Goal: Information Seeking & Learning: Learn about a topic

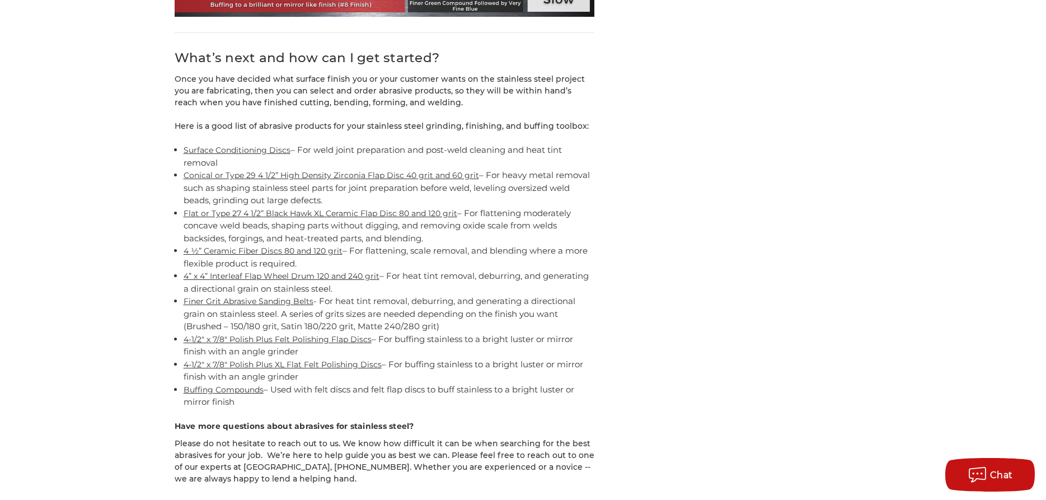
click at [237, 170] on link "Conical or Type 29 4 1/2” High Density Zirconia Flap Disc 40 grit and 60 grit" at bounding box center [331, 175] width 295 height 10
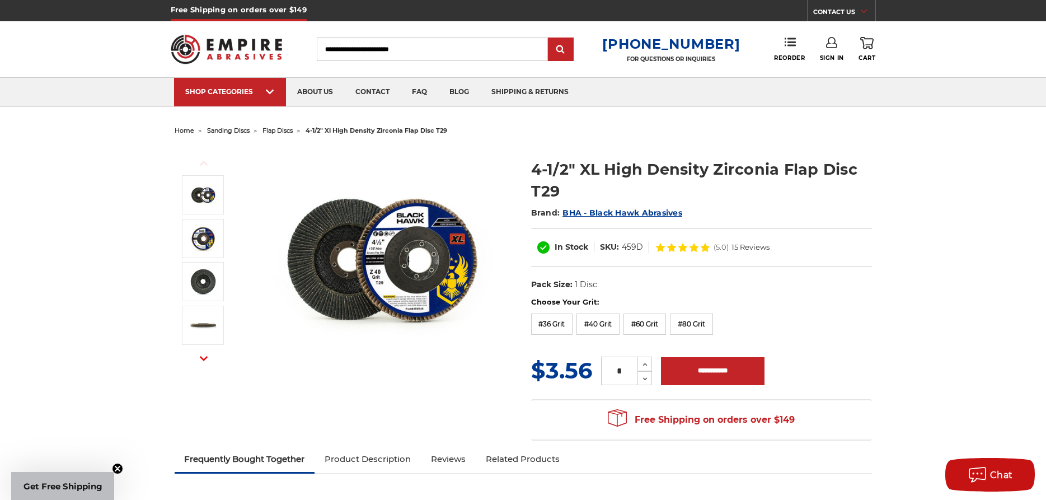
click at [373, 46] on input "Search" at bounding box center [432, 49] width 231 height 24
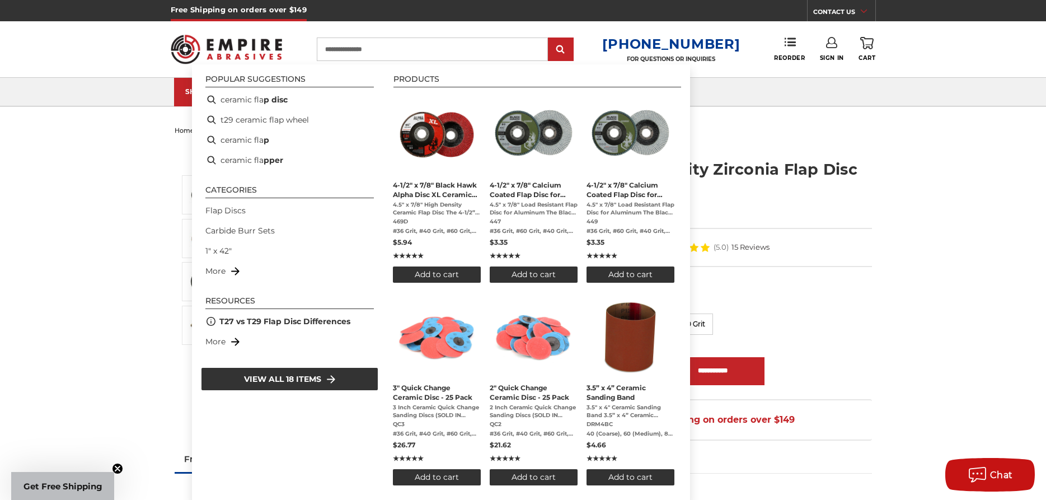
type input "**********"
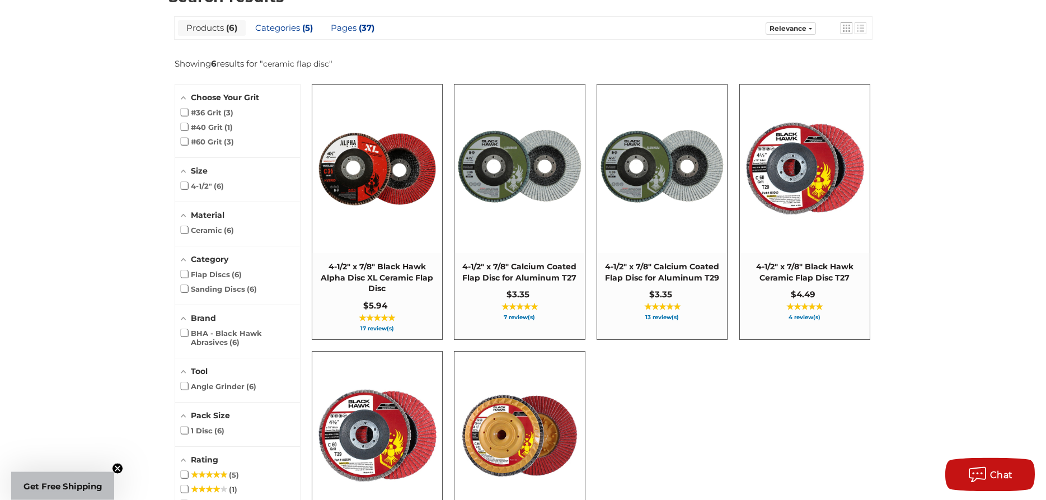
scroll to position [171, 0]
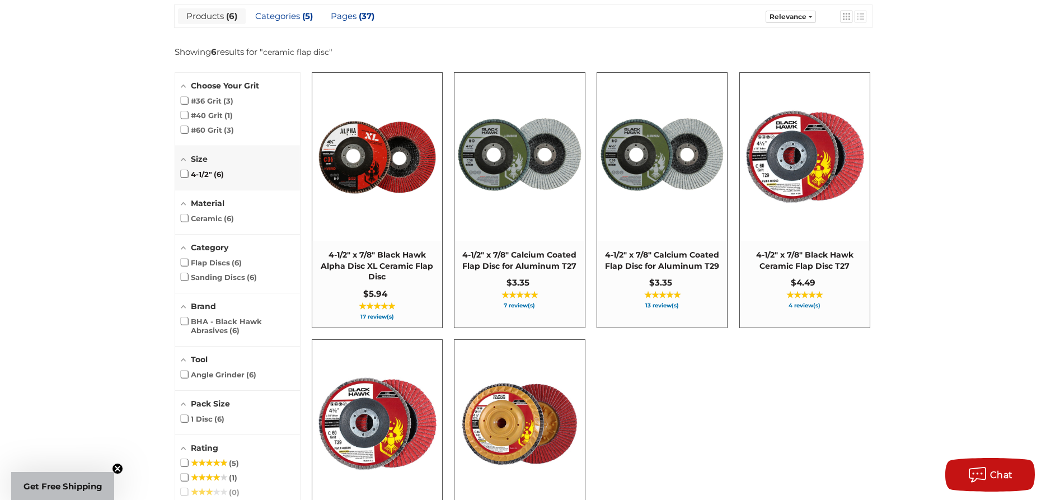
click at [184, 173] on span at bounding box center [184, 173] width 7 height 7
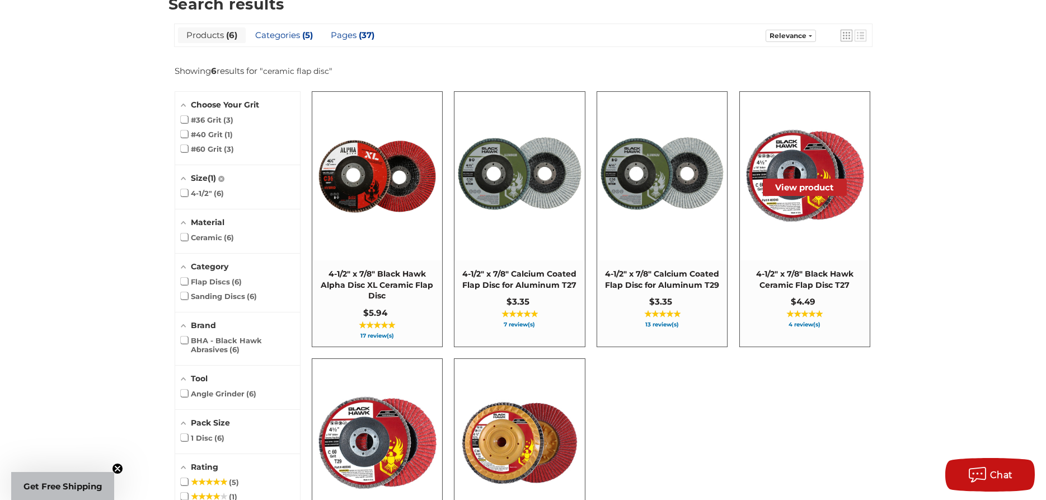
scroll to position [149, 0]
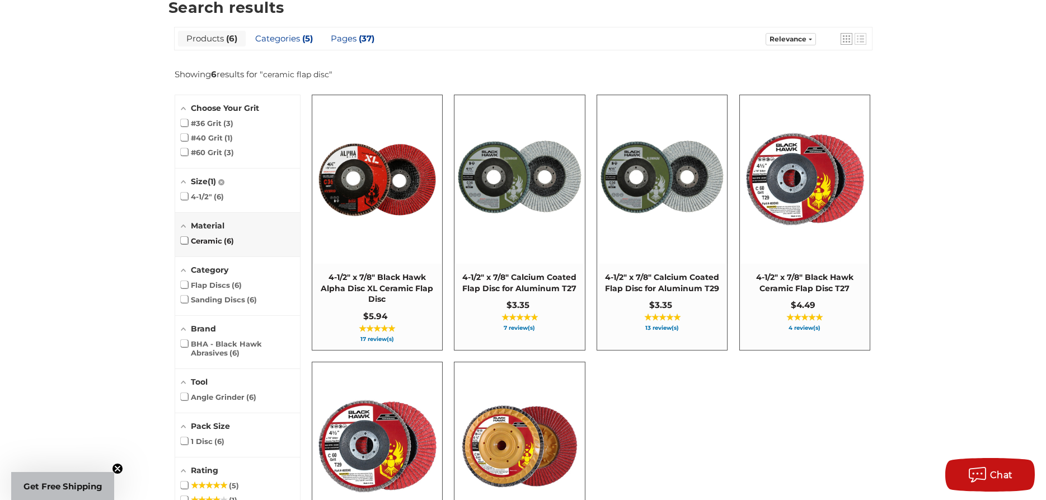
click at [183, 241] on span at bounding box center [184, 240] width 7 height 7
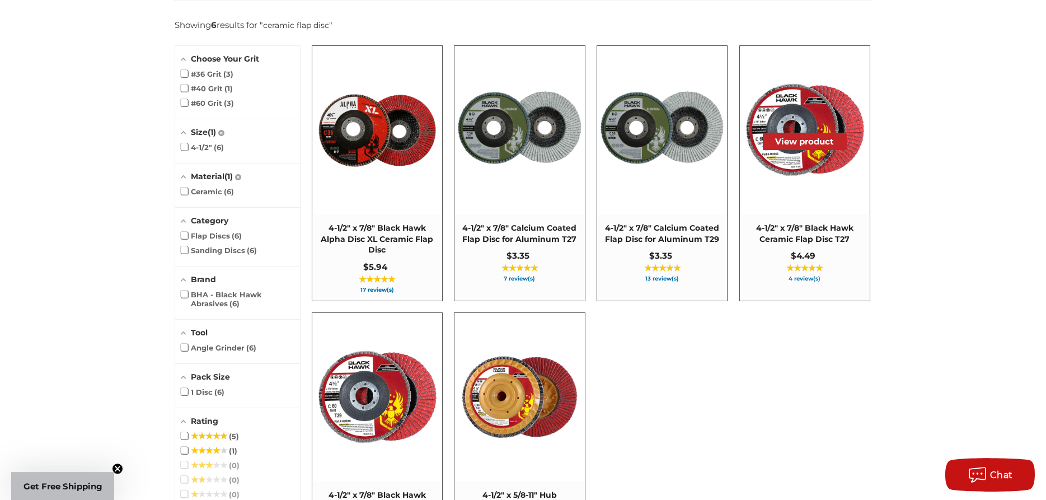
scroll to position [263, 0]
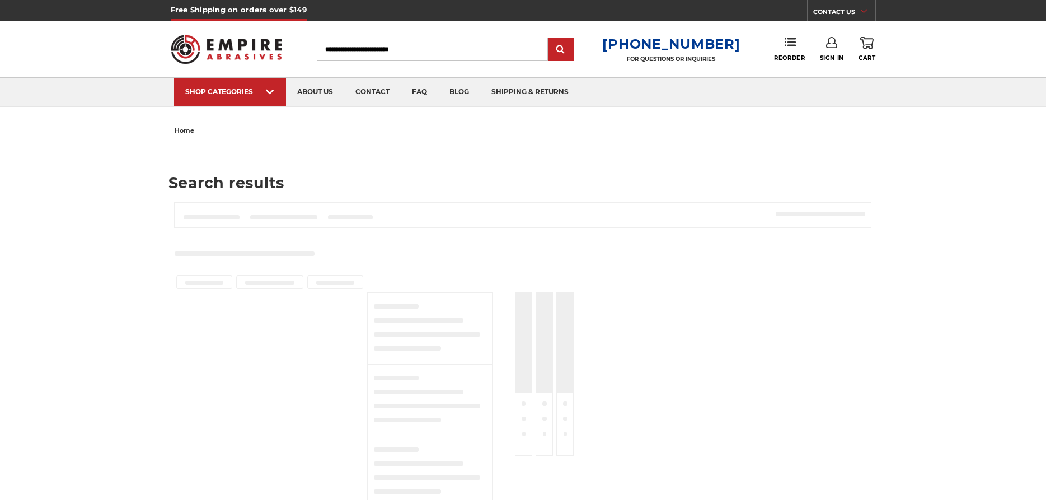
scroll to position [114, 0]
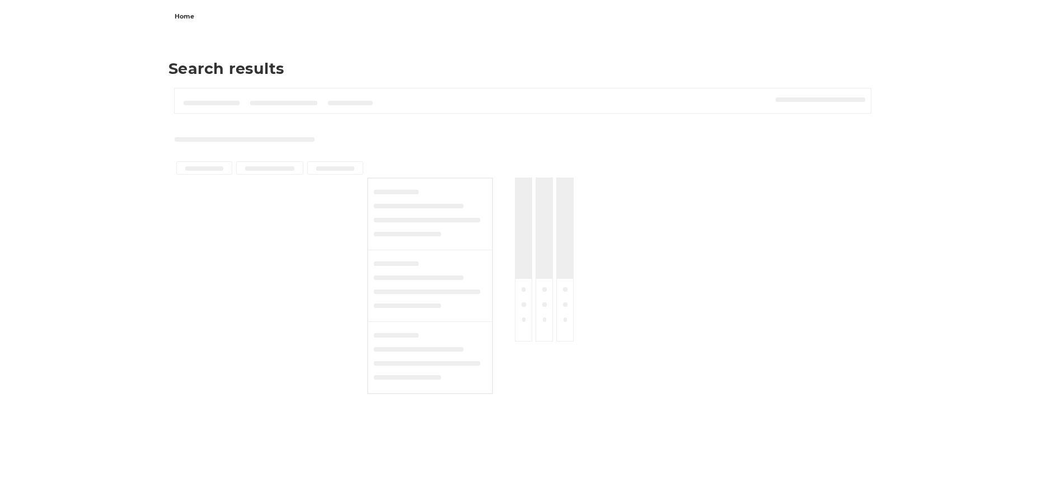
type input "**********"
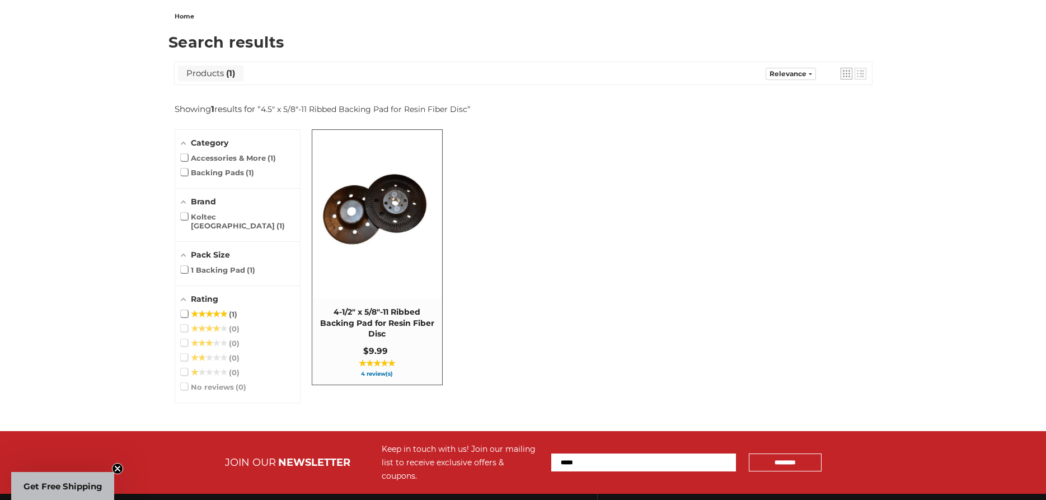
scroll to position [0, 0]
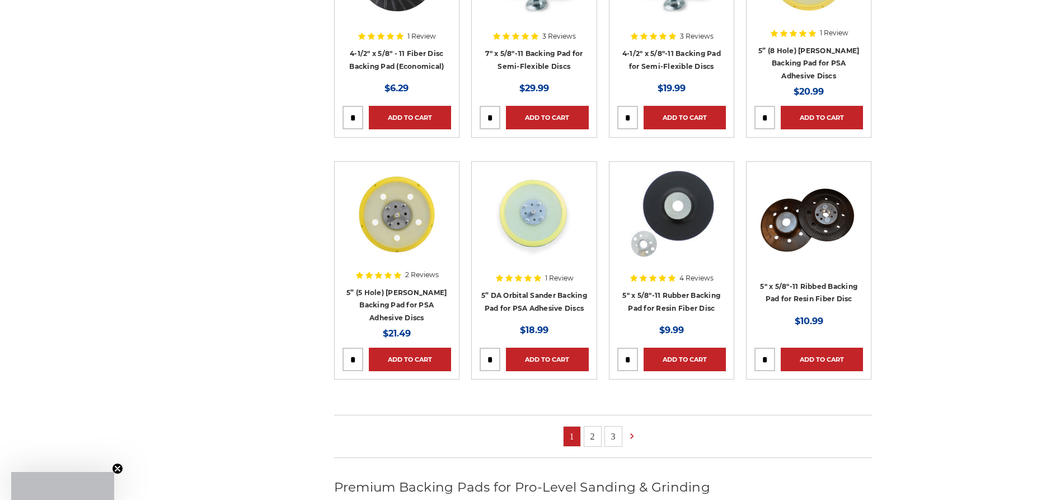
scroll to position [571, 0]
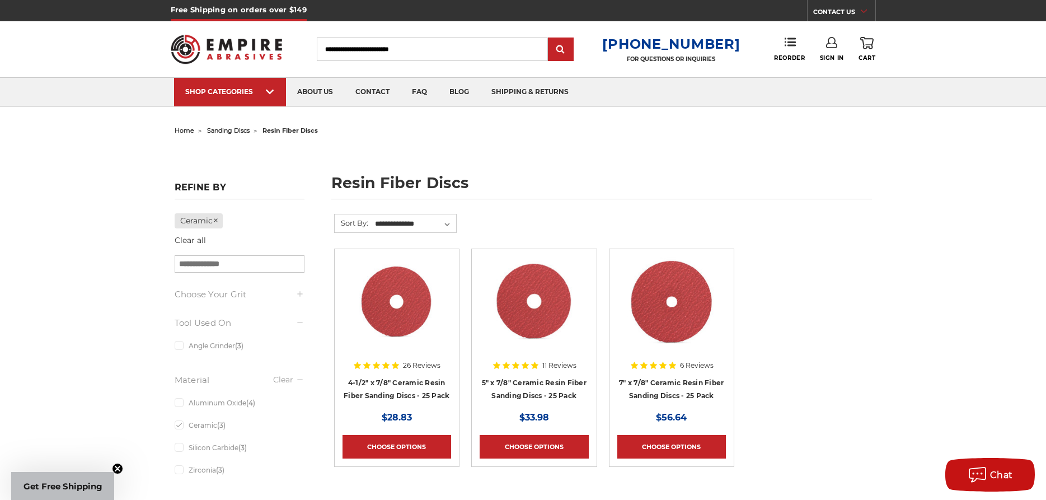
scroll to position [114, 0]
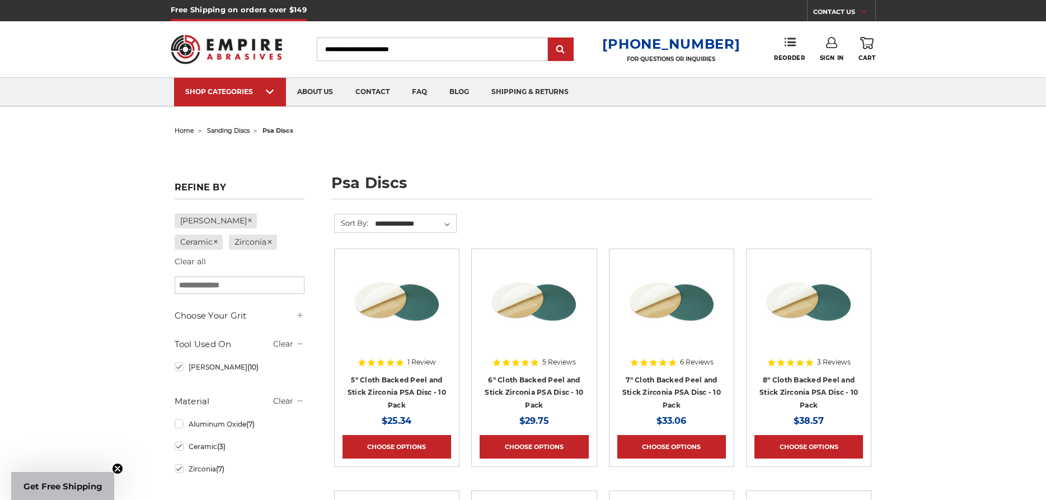
scroll to position [114, 0]
